Goal: Task Accomplishment & Management: Complete application form

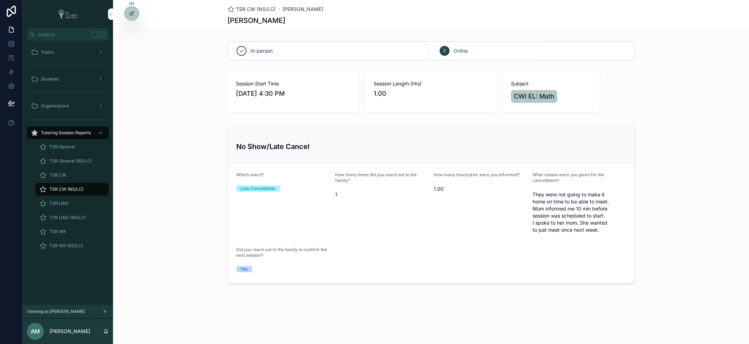
click at [0, 0] on icon at bounding box center [0, 0] width 0 height 0
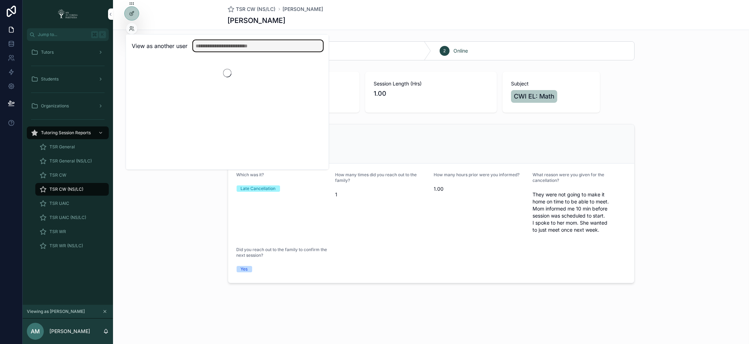
click at [262, 48] on input "text" at bounding box center [258, 45] width 130 height 11
type input "*****"
click at [0, 0] on button "Select" at bounding box center [0, 0] width 0 height 0
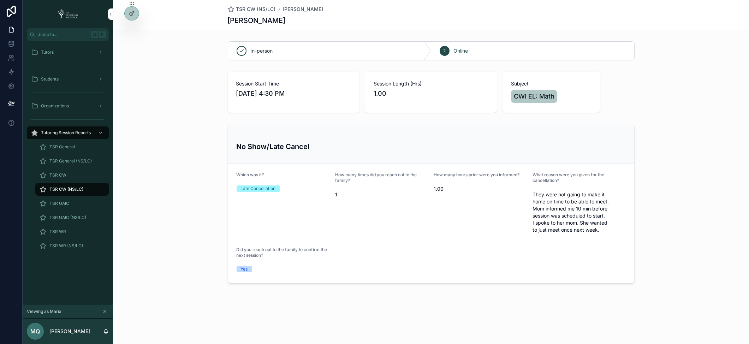
click at [59, 50] on div "Tutors" at bounding box center [67, 52] width 73 height 11
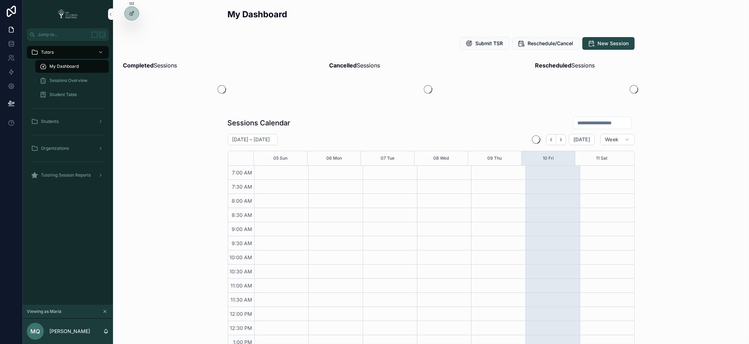
scroll to position [159, 0]
click at [73, 91] on div "Student Table" at bounding box center [72, 94] width 65 height 11
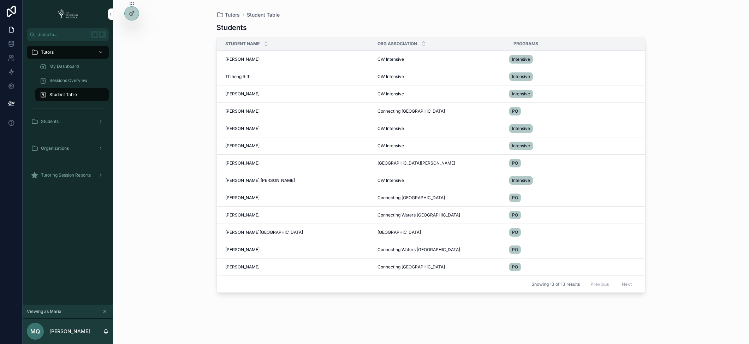
click at [70, 64] on span "My Dashboard" at bounding box center [63, 67] width 29 height 6
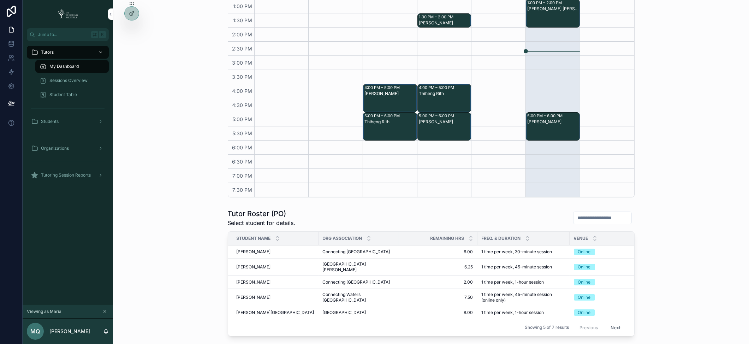
scroll to position [53, 0]
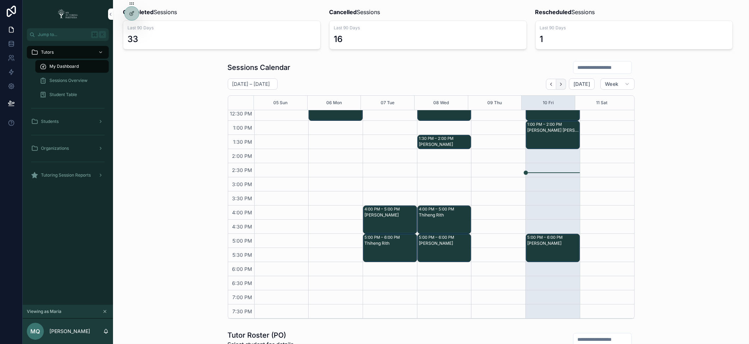
click at [563, 82] on button "Next" at bounding box center [561, 84] width 10 height 11
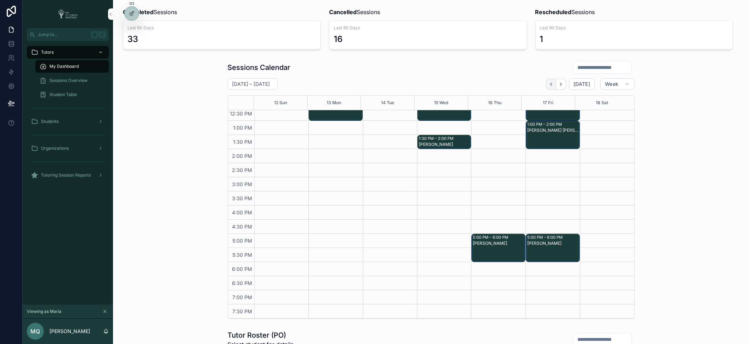
click at [548, 82] on icon "Back" at bounding box center [550, 84] width 5 height 5
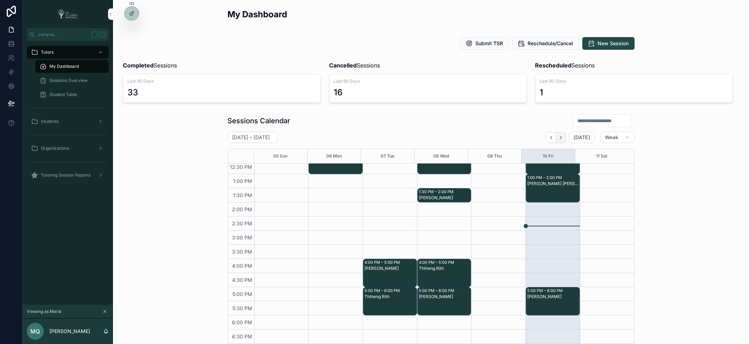
click at [558, 140] on button "Next" at bounding box center [561, 137] width 10 height 11
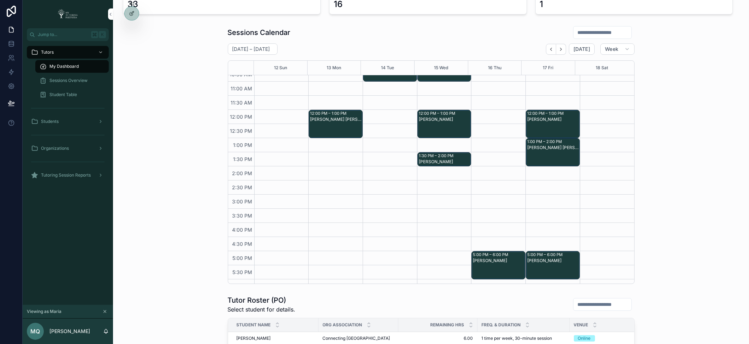
scroll to position [94, 0]
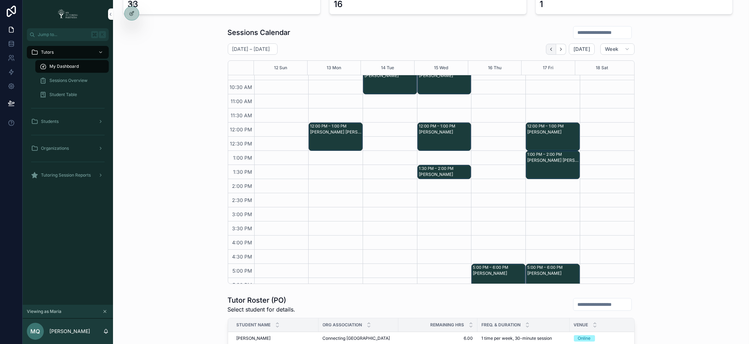
click at [549, 49] on icon "Back" at bounding box center [550, 49] width 5 height 5
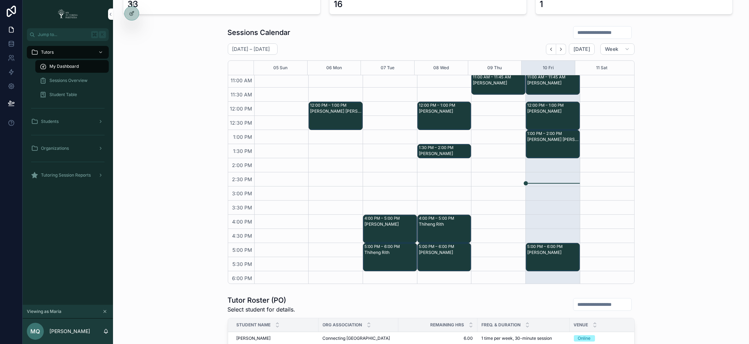
scroll to position [159, 0]
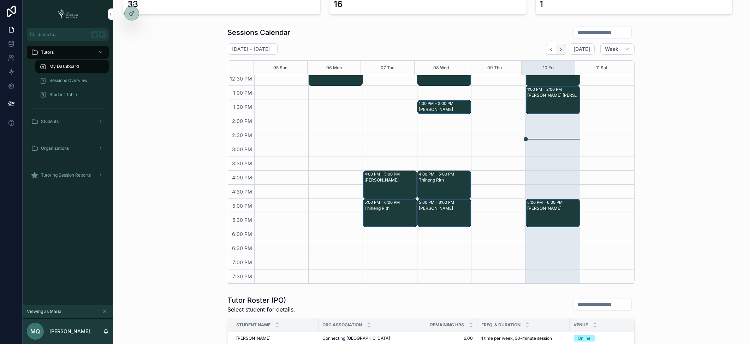
click at [558, 49] on icon "Next" at bounding box center [560, 49] width 5 height 5
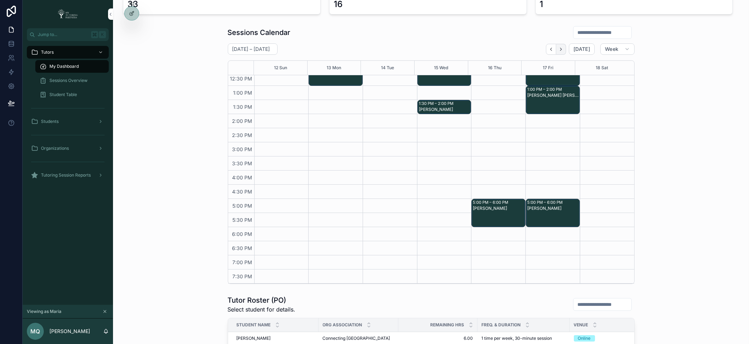
click at [558, 48] on icon "Next" at bounding box center [560, 49] width 5 height 5
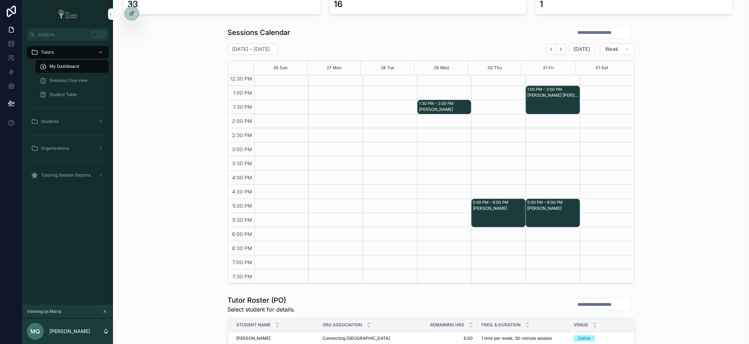
click at [558, 48] on icon "Next" at bounding box center [560, 49] width 5 height 5
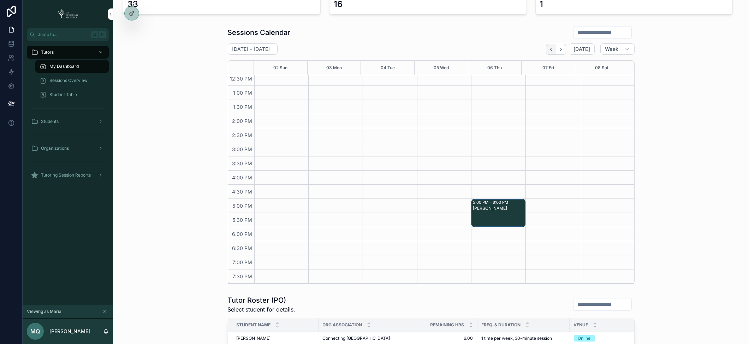
click at [550, 50] on icon "Back" at bounding box center [550, 49] width 1 height 3
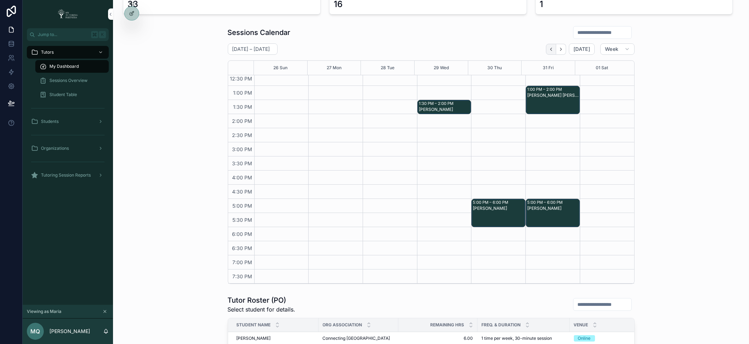
click at [550, 49] on icon "Back" at bounding box center [550, 49] width 5 height 5
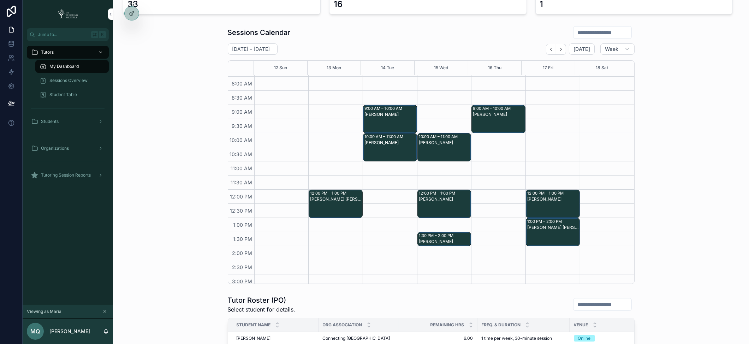
scroll to position [37, 0]
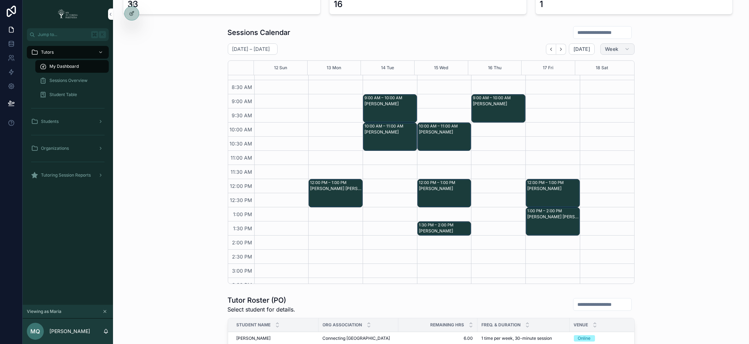
click at [614, 49] on span "Week" at bounding box center [611, 49] width 13 height 6
click at [595, 66] on button "Month" at bounding box center [599, 66] width 51 height 13
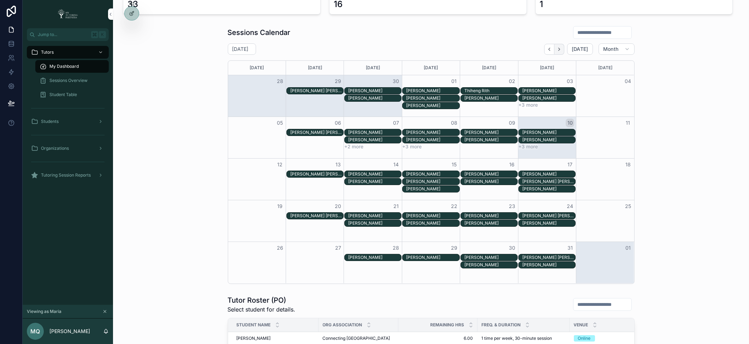
click at [560, 47] on button "Next" at bounding box center [559, 49] width 10 height 11
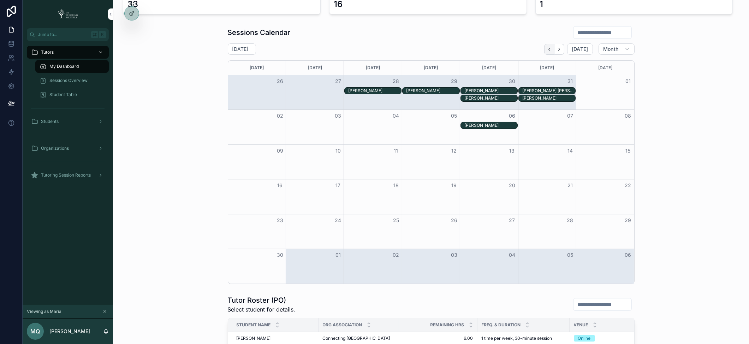
click at [550, 49] on button "Back" at bounding box center [549, 49] width 10 height 11
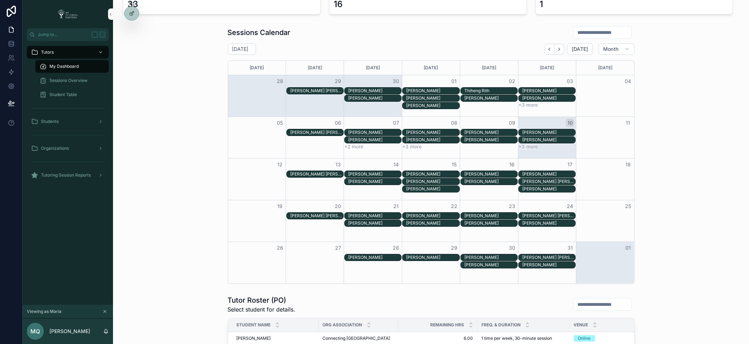
click at [578, 37] on div "scrollable content" at bounding box center [602, 32] width 59 height 13
click at [578, 35] on input "scrollable content" at bounding box center [602, 33] width 58 height 10
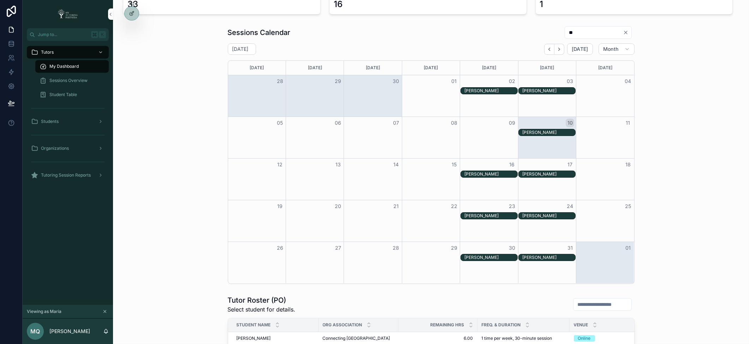
type input "**"
click at [86, 178] on span "Tutoring Session Reports" at bounding box center [66, 175] width 50 height 6
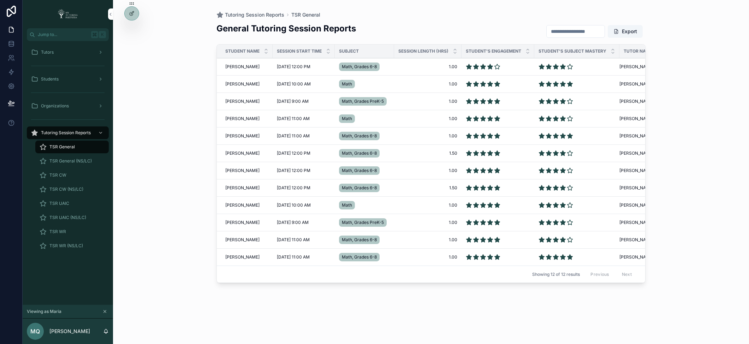
click at [72, 217] on span "TSR UAIC (NS/LC)" at bounding box center [67, 218] width 37 height 6
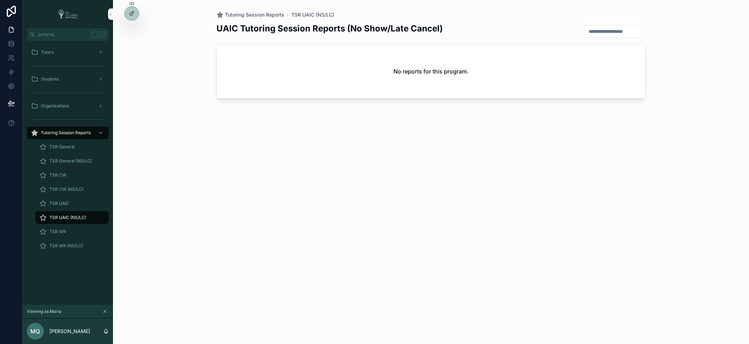
click at [83, 158] on span "TSR General (NS/LC)" at bounding box center [70, 161] width 42 height 6
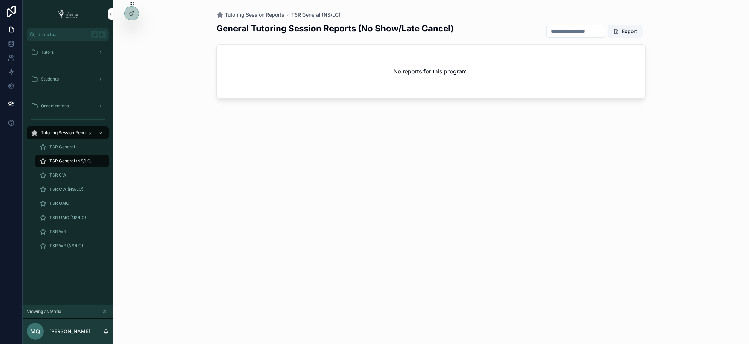
click at [0, 0] on div at bounding box center [0, 0] width 0 height 0
click at [71, 185] on div "TSR CW (NS/LC)" at bounding box center [72, 189] width 65 height 11
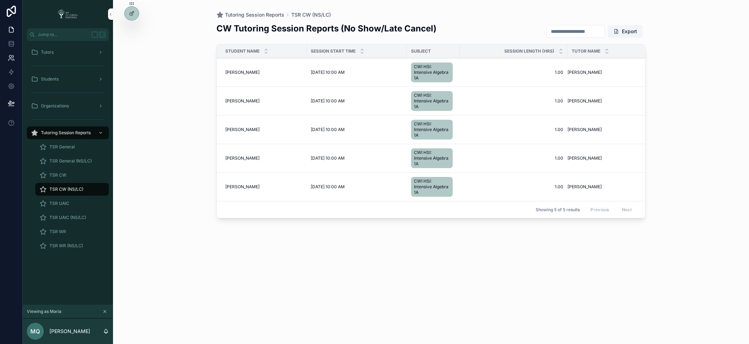
click at [12, 61] on icon at bounding box center [11, 57] width 7 height 7
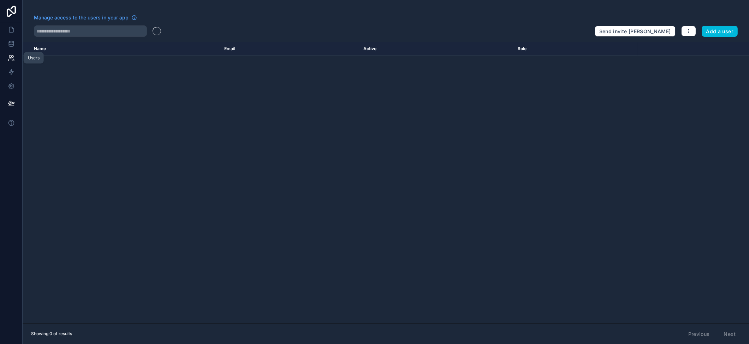
click at [12, 61] on icon at bounding box center [11, 57] width 7 height 7
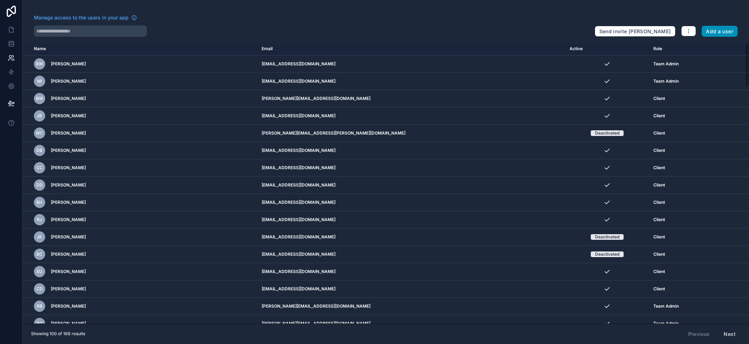
click at [716, 31] on button "Add a user" at bounding box center [719, 31] width 36 height 11
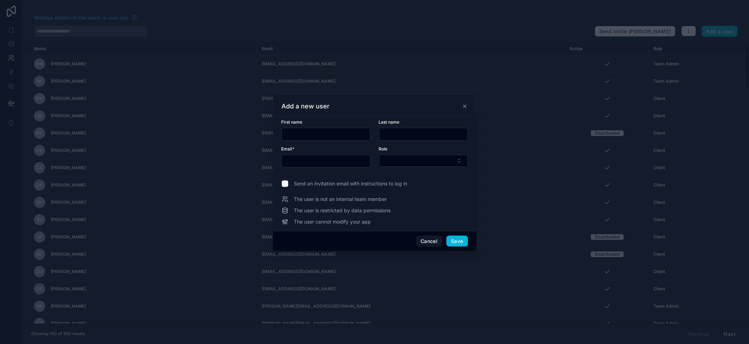
click at [324, 135] on input "text" at bounding box center [326, 134] width 88 height 10
type input "****"
click at [394, 135] on input "text" at bounding box center [423, 134] width 88 height 10
type input "****"
click at [317, 161] on input "text" at bounding box center [326, 161] width 88 height 10
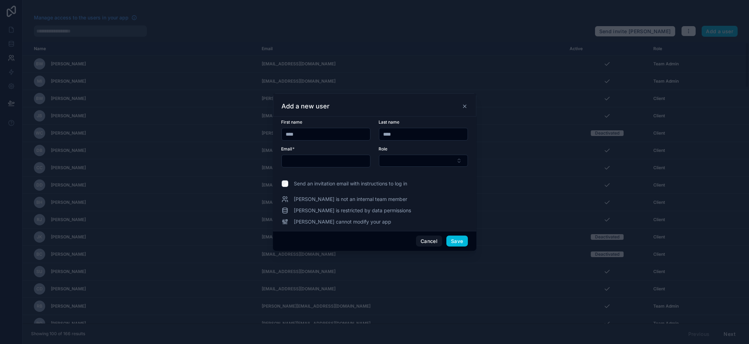
paste input "**********"
type input "**********"
click at [456, 162] on button "Select Button" at bounding box center [423, 161] width 89 height 12
click at [410, 186] on div "Team Admin" at bounding box center [423, 188] width 98 height 11
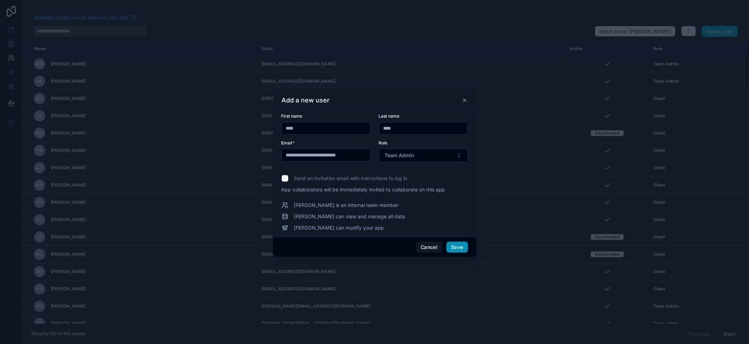
click at [461, 245] on button "Save" at bounding box center [456, 246] width 21 height 11
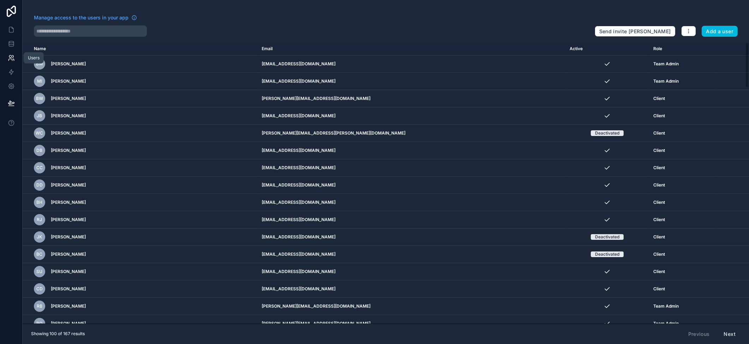
click at [12, 60] on icon at bounding box center [11, 57] width 7 height 7
click at [11, 30] on icon at bounding box center [11, 29] width 7 height 7
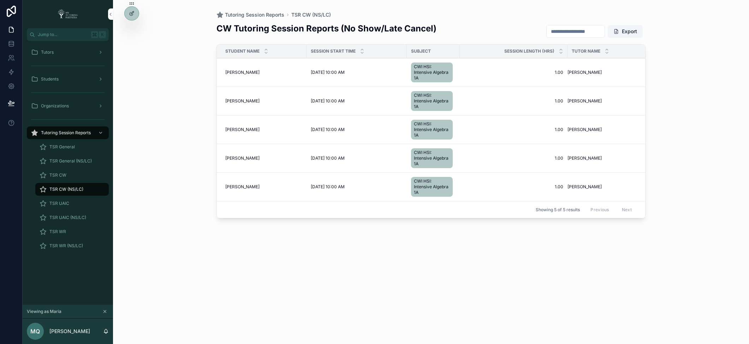
click at [238, 187] on span "[PERSON_NAME]" at bounding box center [242, 187] width 34 height 6
click at [0, 0] on icon at bounding box center [0, 0] width 0 height 0
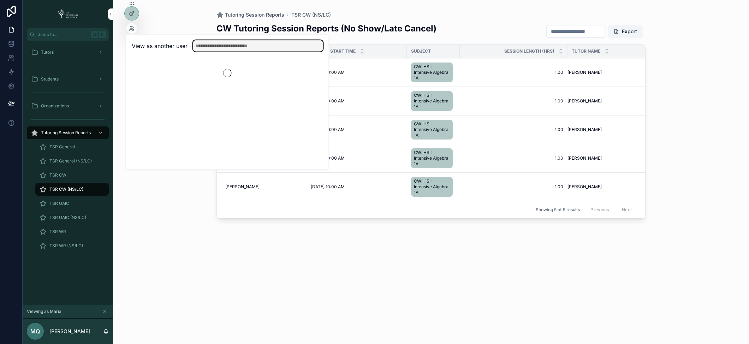
click at [250, 48] on input "text" at bounding box center [258, 45] width 130 height 11
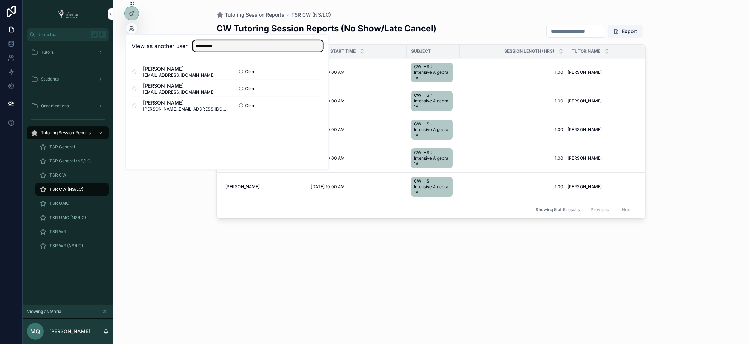
type input "*********"
click at [0, 0] on button "Select" at bounding box center [0, 0] width 0 height 0
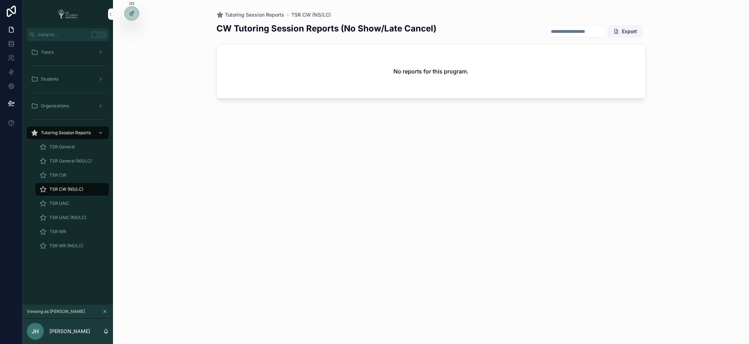
click at [61, 147] on span "TSR General" at bounding box center [61, 147] width 25 height 6
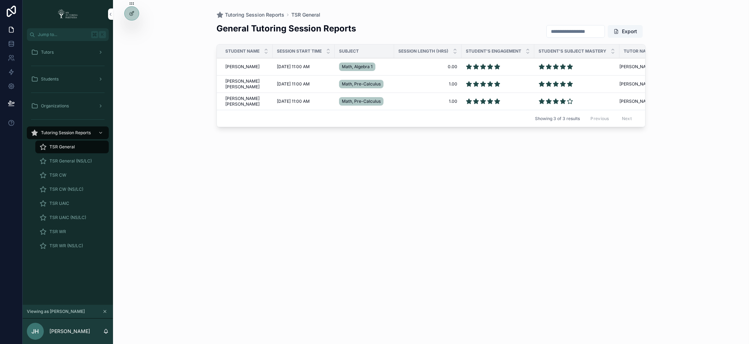
click at [234, 64] on span "[PERSON_NAME]" at bounding box center [242, 67] width 34 height 6
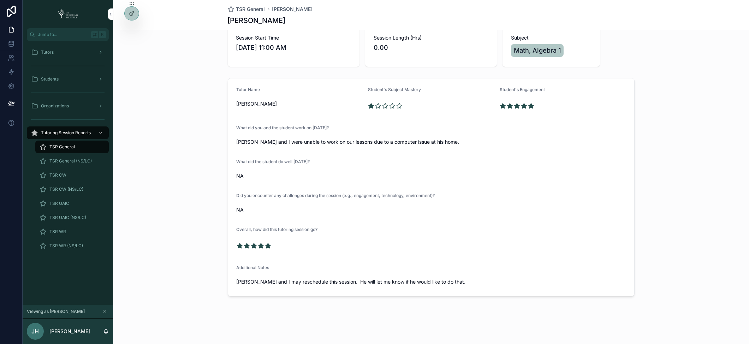
scroll to position [42, 0]
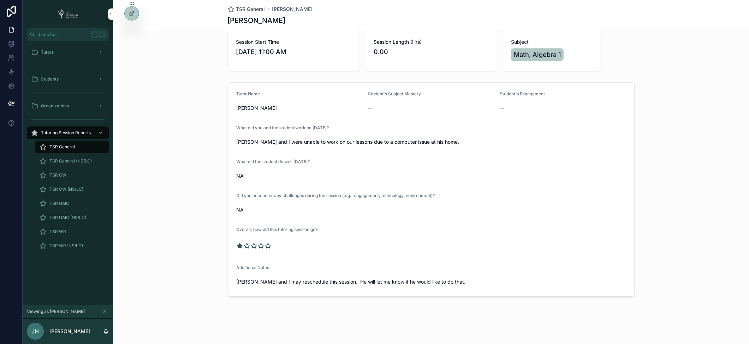
click at [0, 0] on icon at bounding box center [0, 0] width 0 height 0
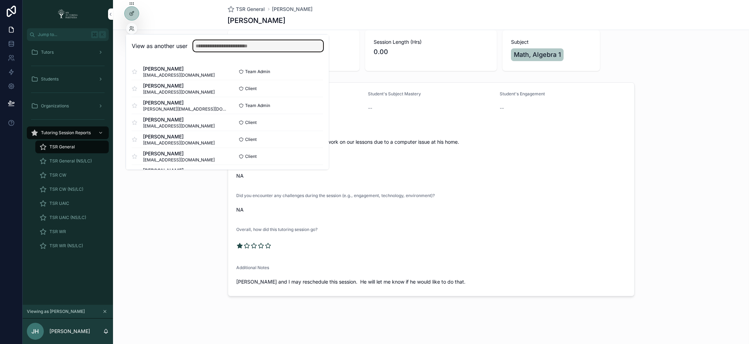
click at [227, 45] on input "text" at bounding box center [258, 45] width 130 height 11
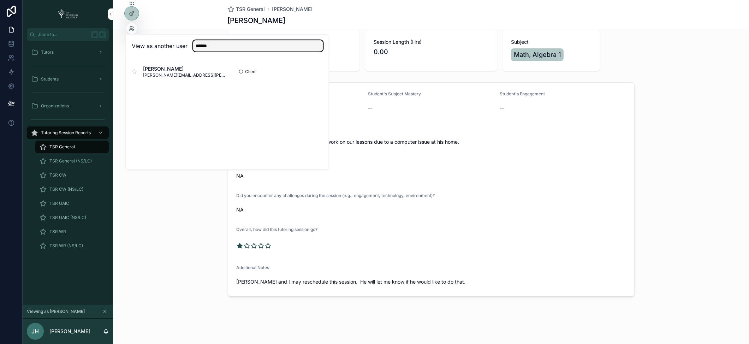
type input "******"
click at [0, 0] on button "Select" at bounding box center [0, 0] width 0 height 0
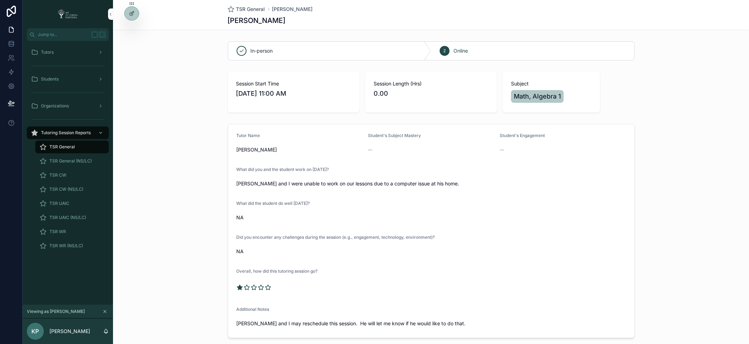
click at [55, 44] on div "Tutors Students Organizations Tutoring Session Reports TSR General TSR General …" at bounding box center [68, 151] width 90 height 220
click at [53, 52] on div "Tutors" at bounding box center [67, 52] width 73 height 11
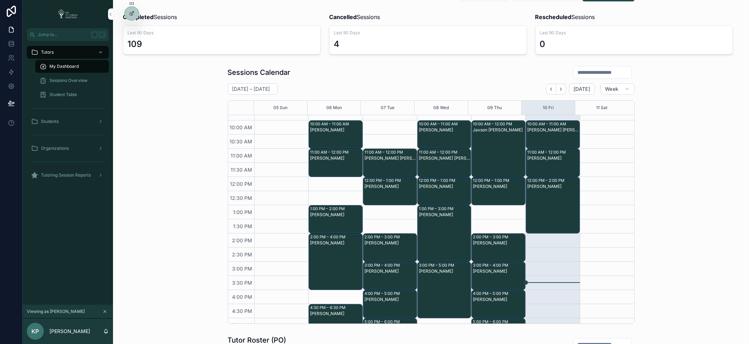
scroll to position [80, 0]
click at [558, 89] on icon "Next" at bounding box center [560, 88] width 5 height 5
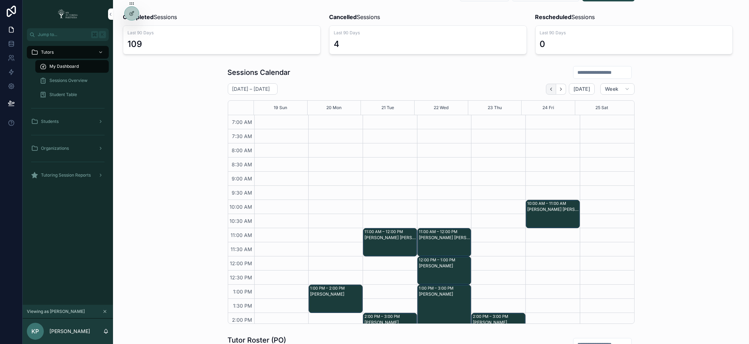
click at [550, 89] on icon "Back" at bounding box center [550, 89] width 1 height 3
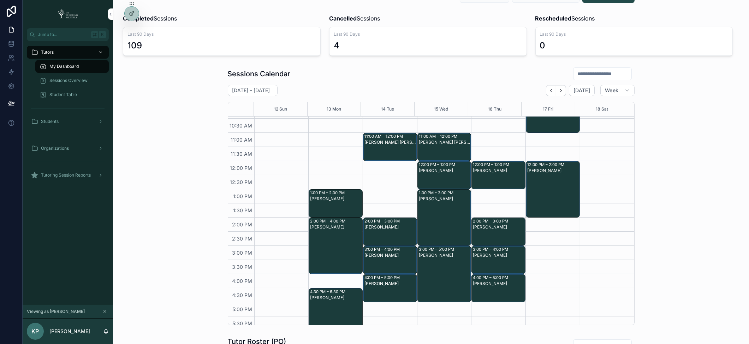
scroll to position [97, 0]
click at [550, 90] on icon "Back" at bounding box center [550, 90] width 5 height 5
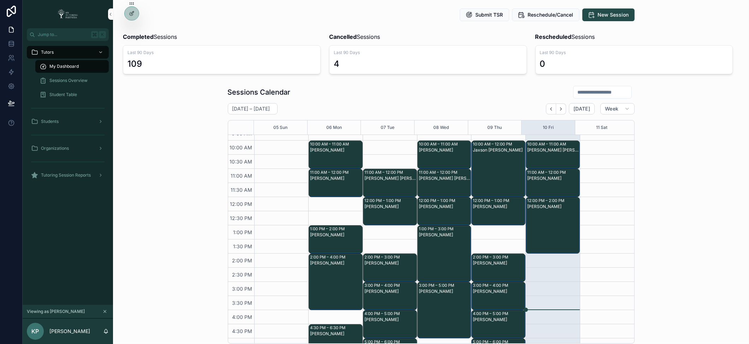
scroll to position [79, 0]
click at [0, 0] on div at bounding box center [0, 0] width 0 height 0
click at [0, 0] on icon at bounding box center [0, 0] width 0 height 0
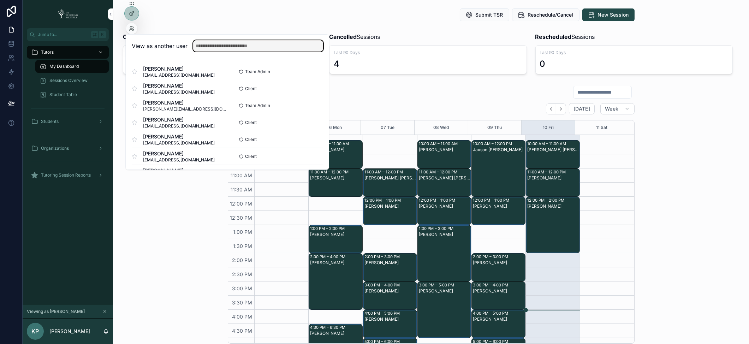
click at [204, 43] on input "text" at bounding box center [258, 45] width 130 height 11
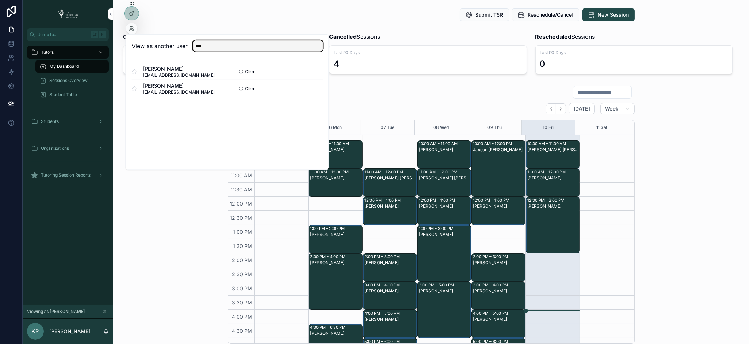
type input "***"
click at [0, 0] on button "Select" at bounding box center [0, 0] width 0 height 0
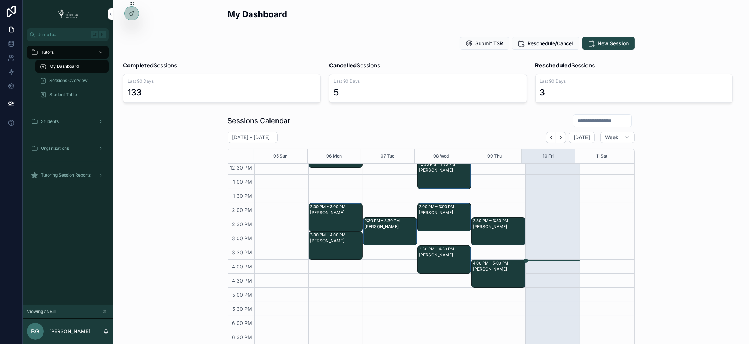
scroll to position [159, 0]
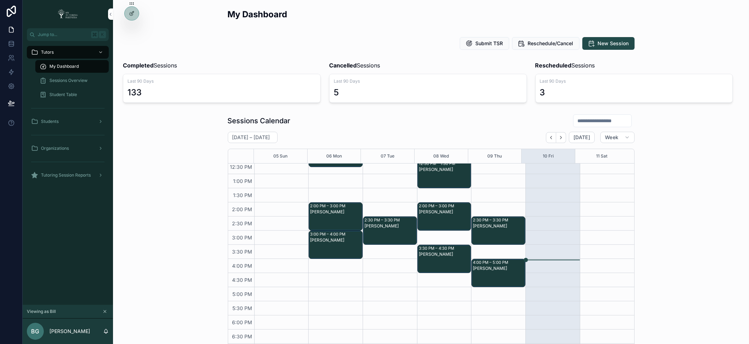
click at [0, 0] on div at bounding box center [0, 0] width 0 height 0
click at [0, 0] on icon at bounding box center [0, 0] width 0 height 0
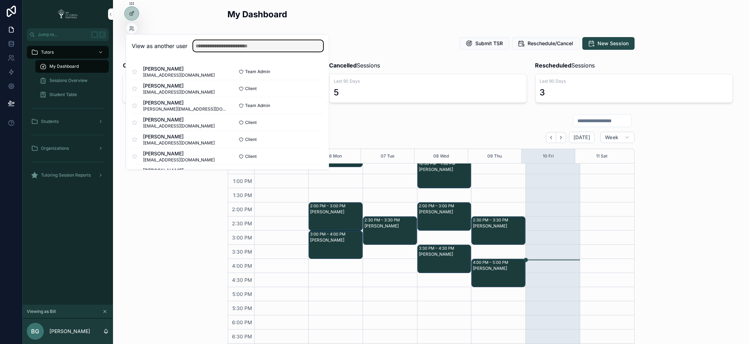
click at [234, 46] on input "text" at bounding box center [258, 45] width 130 height 11
click at [153, 249] on div "Sessions Calendar October 05 – 11 Today Week 05 Sun 06 Mon 07 Tue 08 Wed 09 Thu…" at bounding box center [431, 243] width 625 height 264
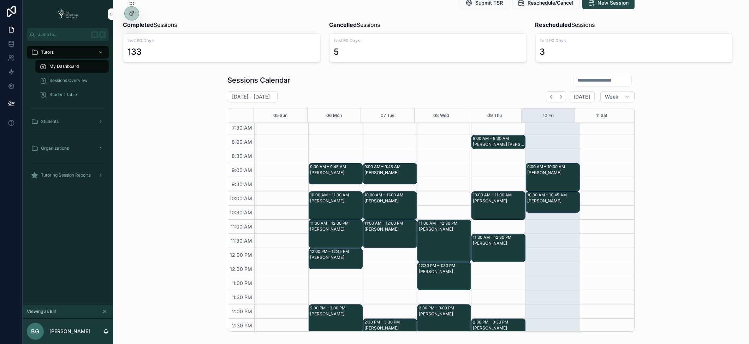
scroll to position [0, 0]
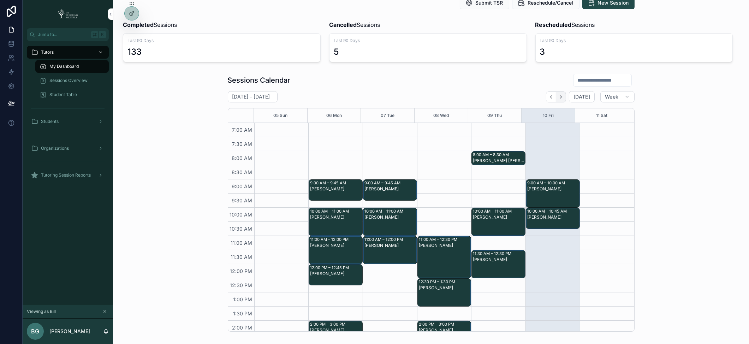
click at [560, 97] on icon "Next" at bounding box center [560, 96] width 1 height 3
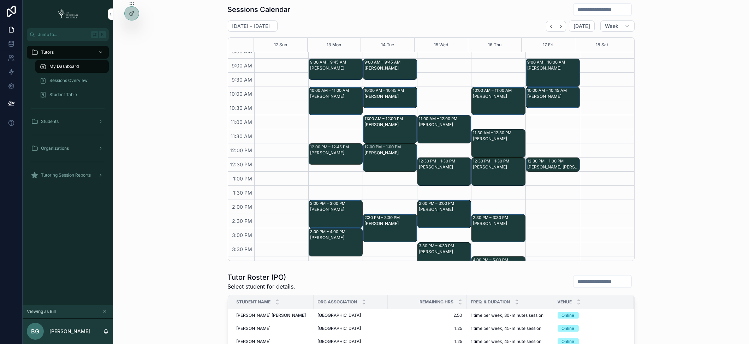
scroll to position [51, 0]
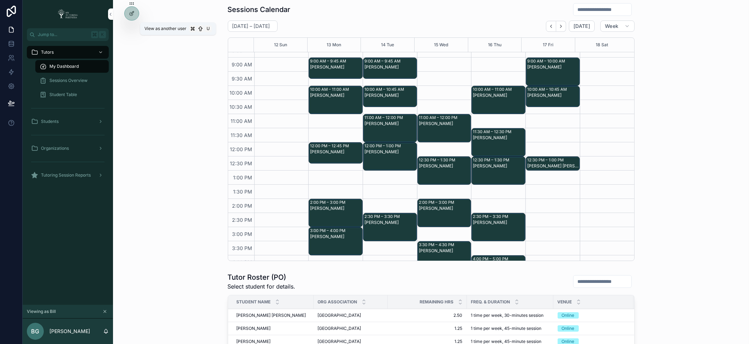
click at [0, 0] on icon at bounding box center [0, 0] width 0 height 0
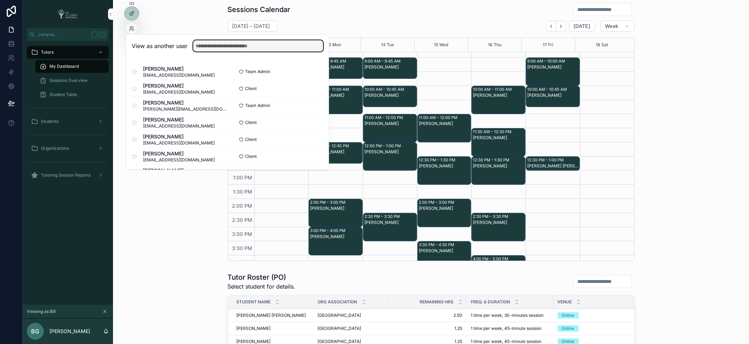
click at [211, 42] on input "text" at bounding box center [258, 45] width 130 height 11
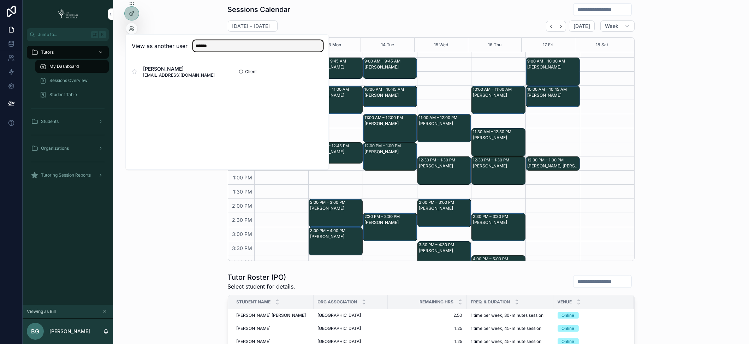
type input "******"
click at [0, 0] on button "Select" at bounding box center [0, 0] width 0 height 0
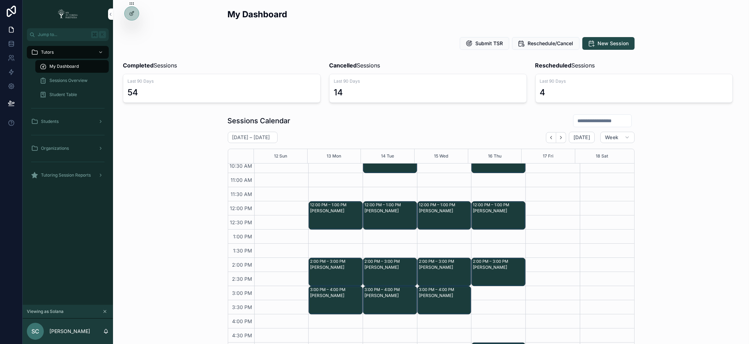
scroll to position [104, 0]
click at [0, 0] on icon at bounding box center [0, 0] width 0 height 0
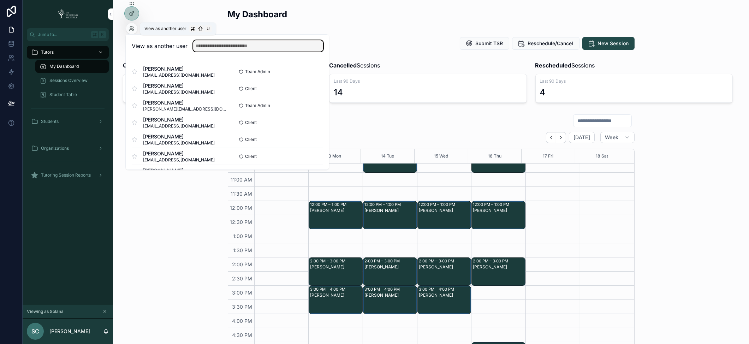
click at [216, 44] on input "text" at bounding box center [258, 45] width 130 height 11
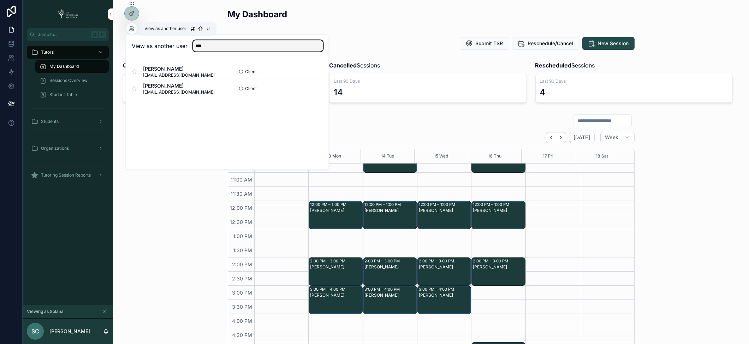
type input "***"
click at [0, 0] on button "Select" at bounding box center [0, 0] width 0 height 0
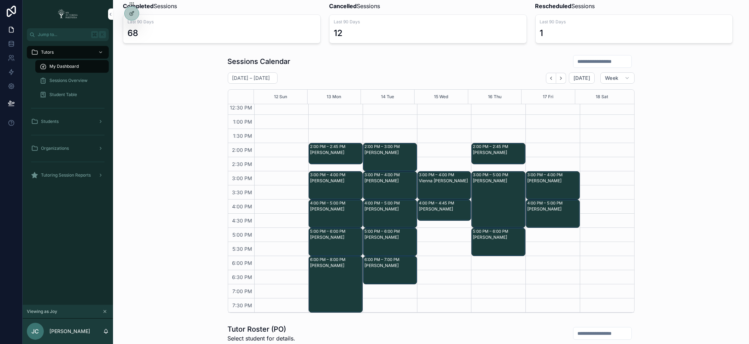
scroll to position [69, 0]
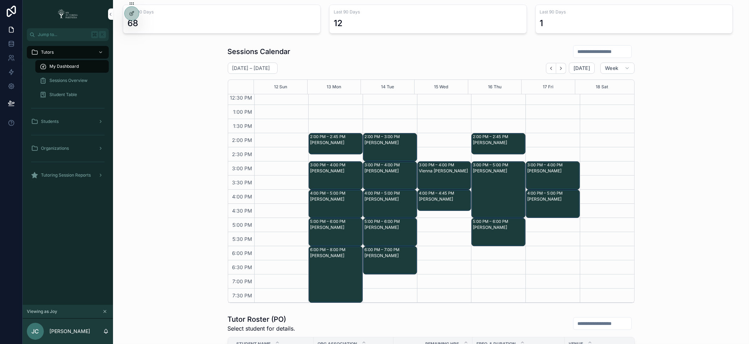
click at [0, 0] on icon at bounding box center [0, 0] width 0 height 0
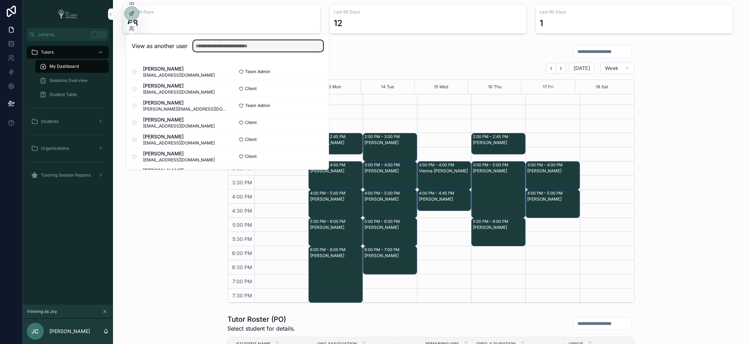
click at [226, 48] on input "text" at bounding box center [258, 45] width 130 height 11
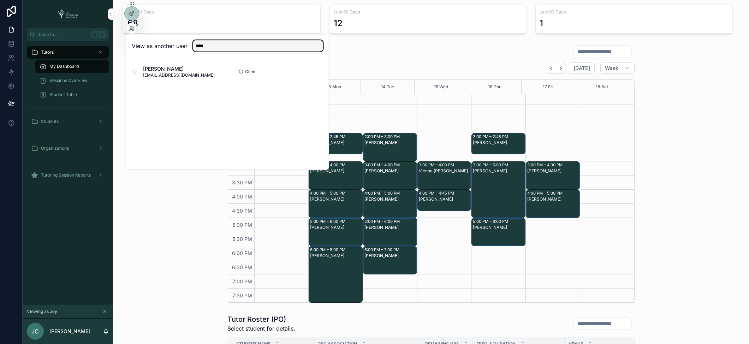
type input "****"
click at [0, 0] on button "Select" at bounding box center [0, 0] width 0 height 0
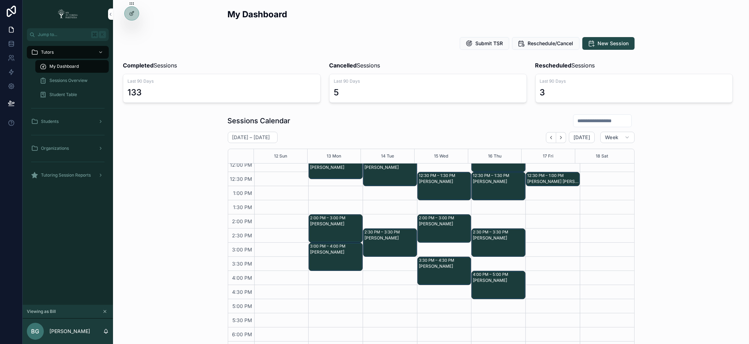
scroll to position [159, 0]
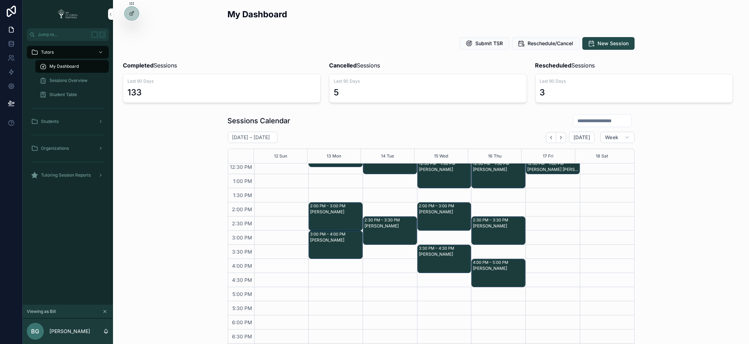
click at [0, 0] on icon at bounding box center [0, 0] width 0 height 0
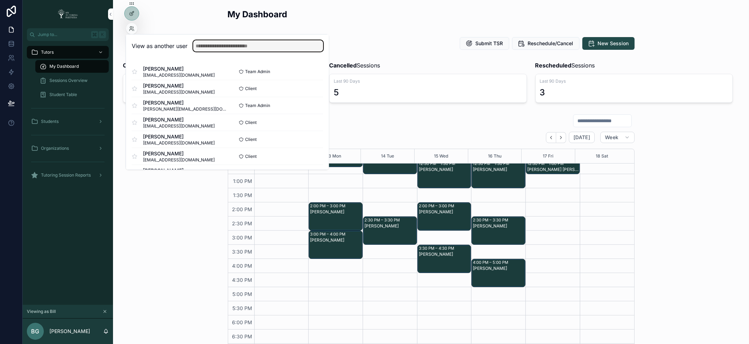
click at [223, 45] on input "text" at bounding box center [258, 45] width 130 height 11
type input "*"
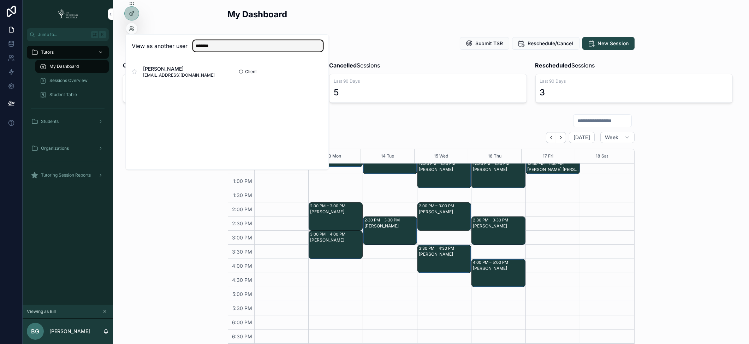
type input "*******"
click at [0, 0] on button "Select" at bounding box center [0, 0] width 0 height 0
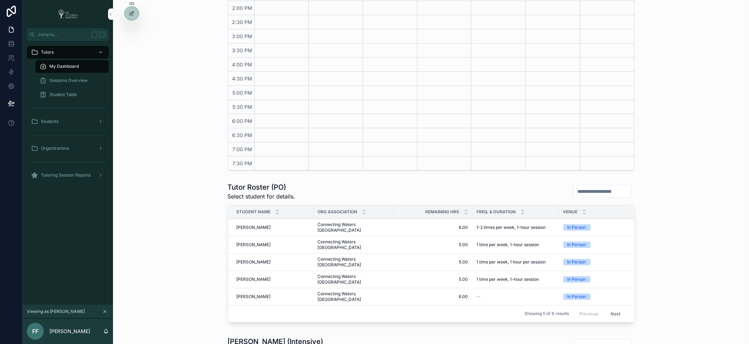
scroll to position [223, 0]
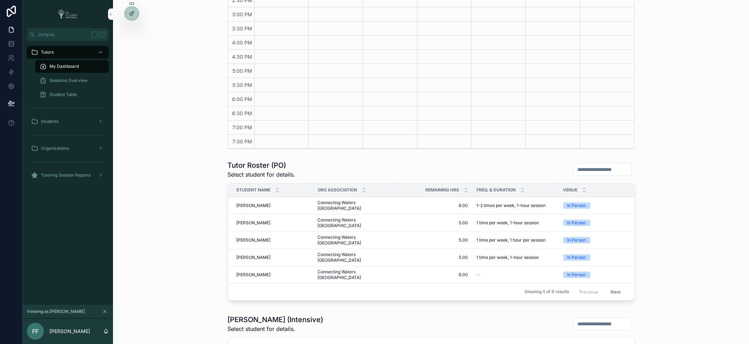
click at [72, 174] on span "Tutoring Session Reports" at bounding box center [66, 175] width 50 height 6
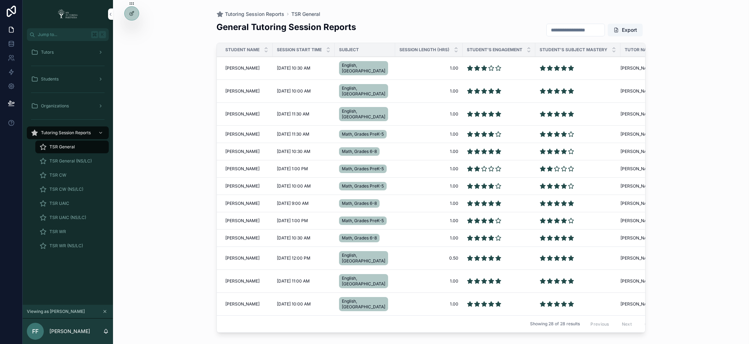
click at [60, 174] on span "TSR CW" at bounding box center [57, 175] width 17 height 6
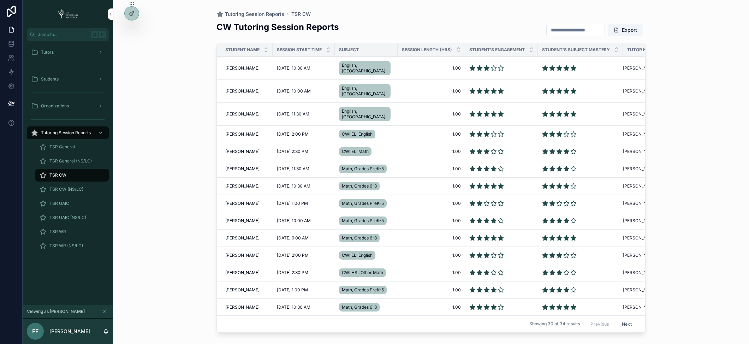
click at [559, 30] on input "scrollable content" at bounding box center [576, 30] width 58 height 10
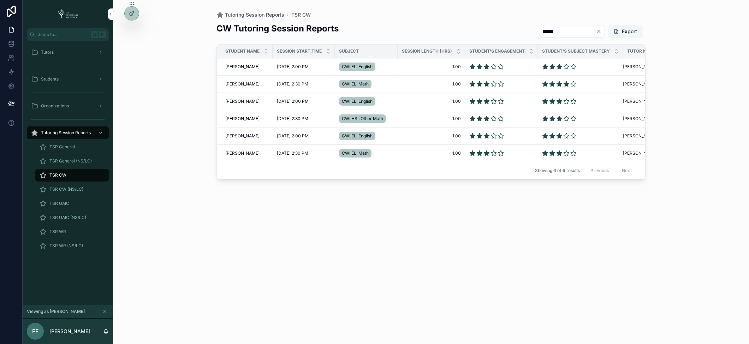
type input "******"
click at [228, 67] on span "Jese Acosta" at bounding box center [242, 67] width 34 height 6
click at [0, 0] on icon at bounding box center [0, 0] width 0 height 0
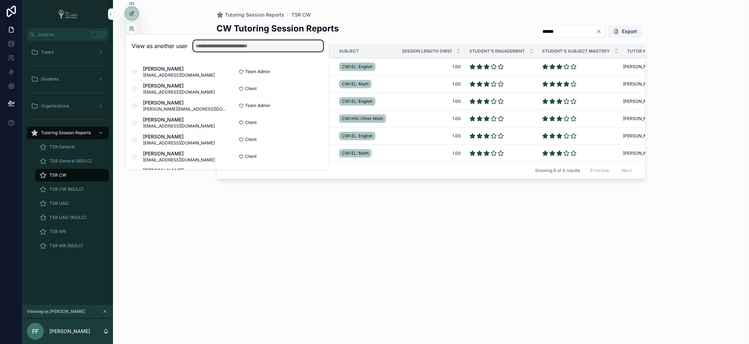
click at [264, 47] on input "text" at bounding box center [258, 45] width 130 height 11
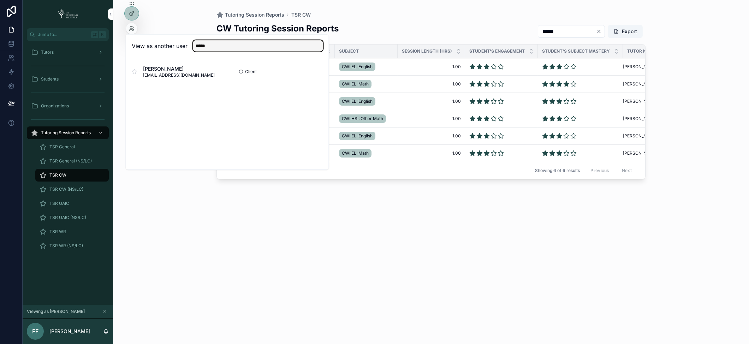
type input "*****"
click at [0, 0] on button "Select" at bounding box center [0, 0] width 0 height 0
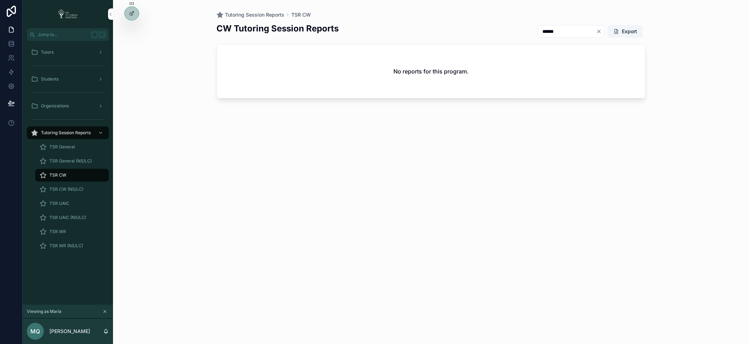
click at [51, 48] on div "Tutors" at bounding box center [67, 52] width 73 height 11
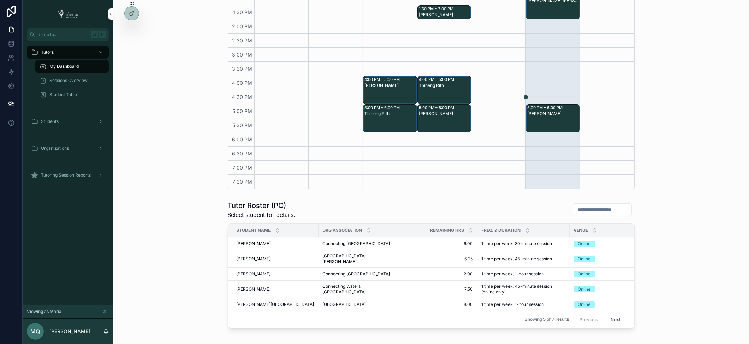
scroll to position [209, 0]
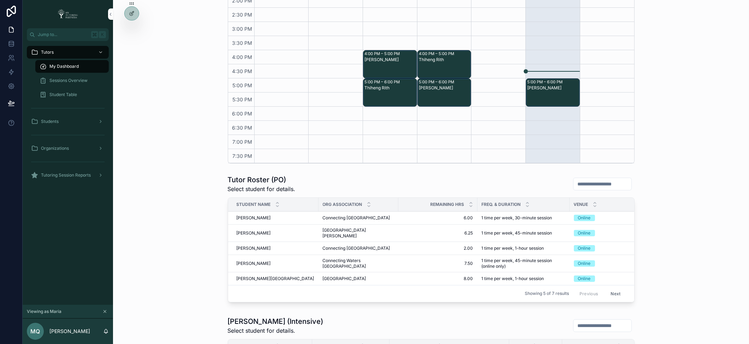
click at [612, 288] on button "Next" at bounding box center [615, 293] width 20 height 11
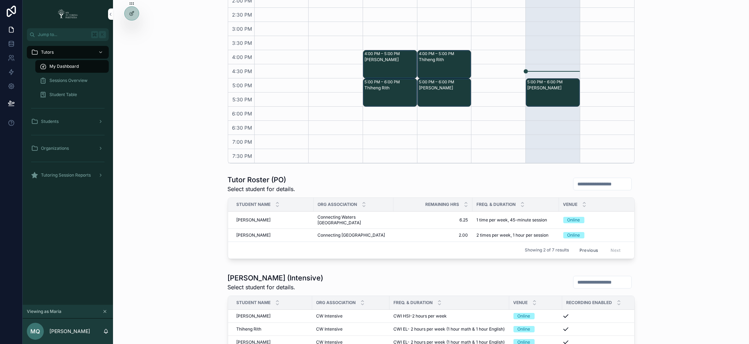
click at [586, 245] on button "Previous" at bounding box center [588, 250] width 28 height 11
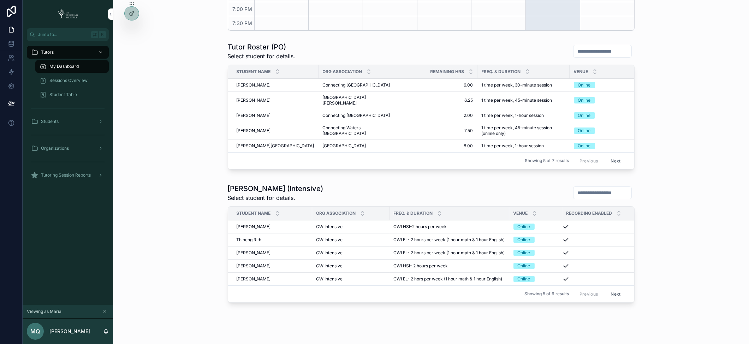
scroll to position [369, 0]
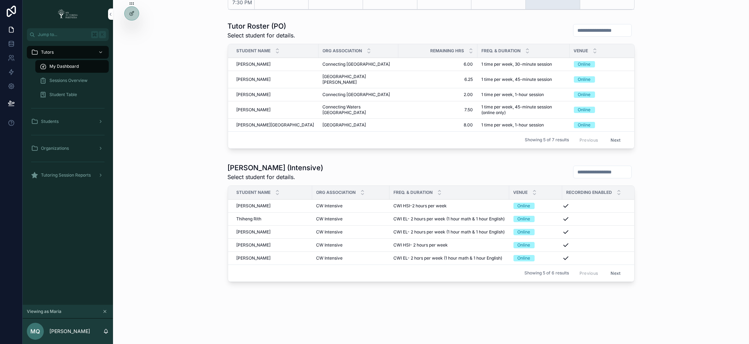
click at [68, 94] on span "Student Table" at bounding box center [63, 95] width 28 height 6
